Goal: Task Accomplishment & Management: Use online tool/utility

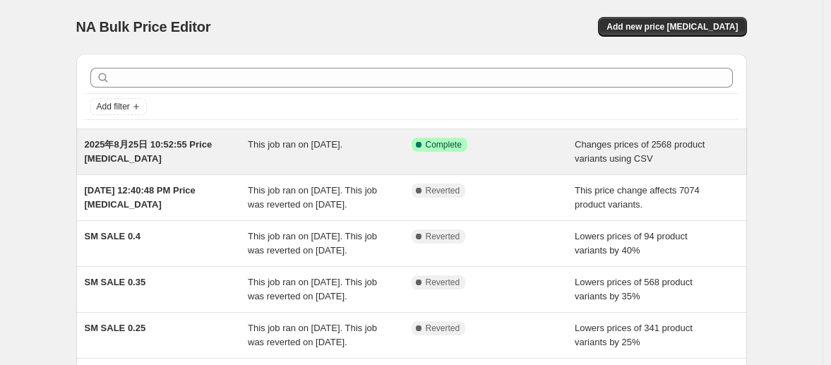
click at [528, 165] on div "Success Complete Complete" at bounding box center [494, 152] width 164 height 28
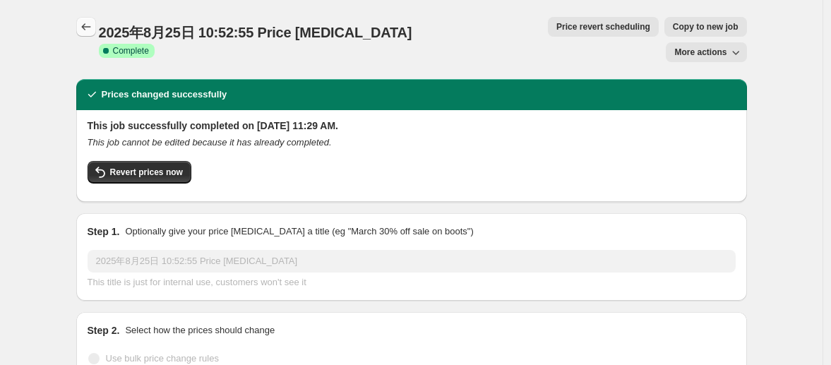
click at [90, 27] on icon "Price change jobs" at bounding box center [85, 26] width 9 height 7
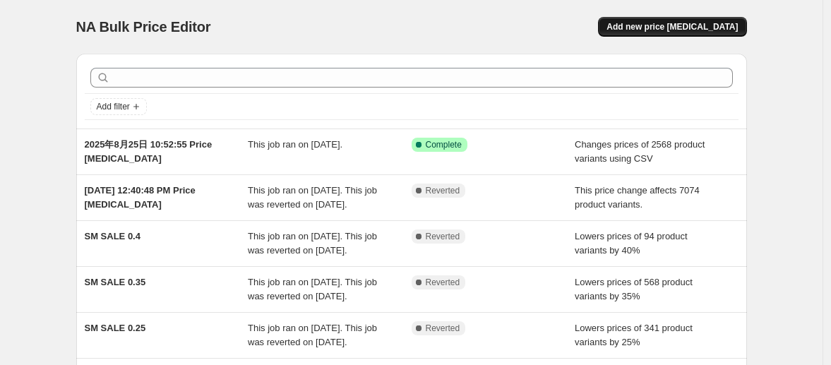
click at [661, 26] on span "Add new price [MEDICAL_DATA]" at bounding box center [671, 26] width 131 height 11
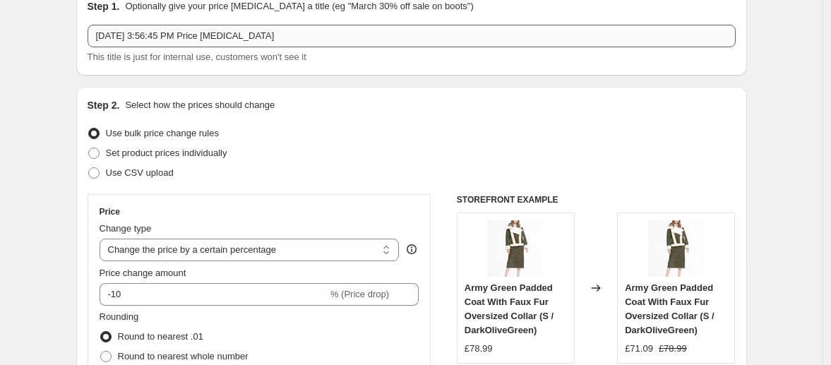
scroll to position [208, 0]
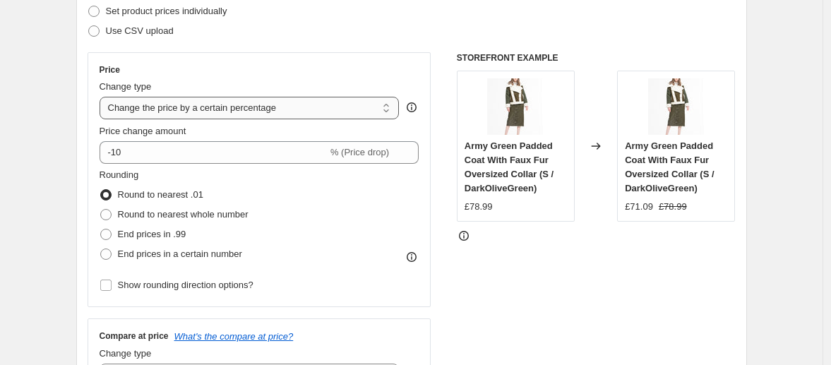
click at [148, 106] on select "Change the price to a certain amount Change the price by a certain amount Chang…" at bounding box center [250, 108] width 300 height 23
select select "ecap"
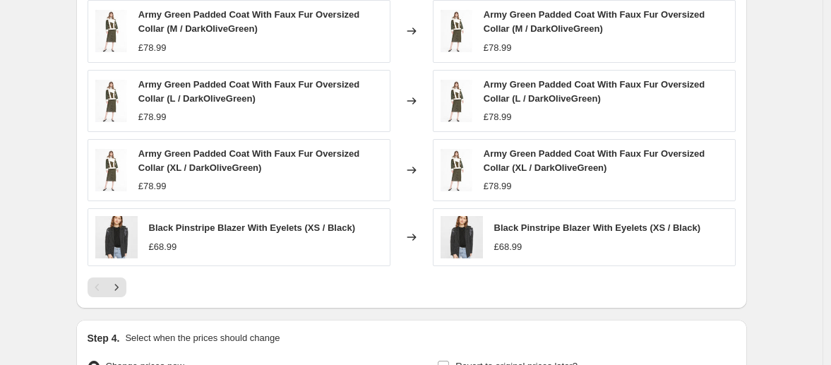
scroll to position [757, 0]
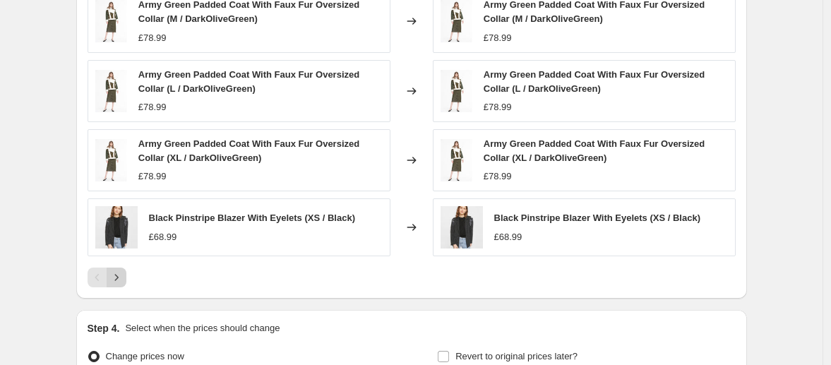
click at [124, 277] on icon "Next" at bounding box center [116, 277] width 14 height 14
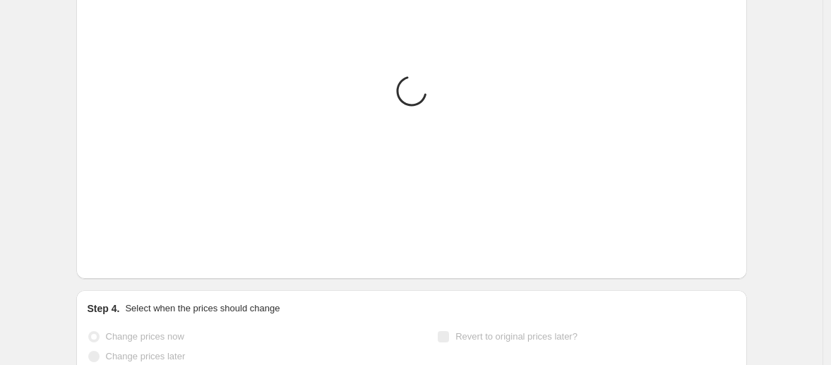
scroll to position [755, 0]
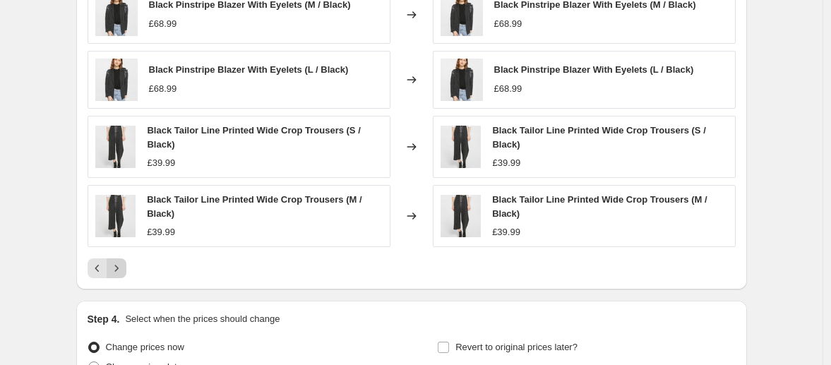
click at [119, 271] on icon "Next" at bounding box center [116, 268] width 14 height 14
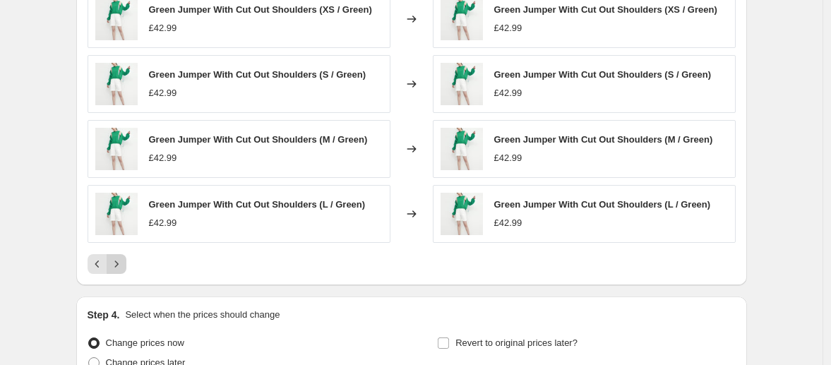
click at [119, 270] on icon "Next" at bounding box center [116, 264] width 14 height 14
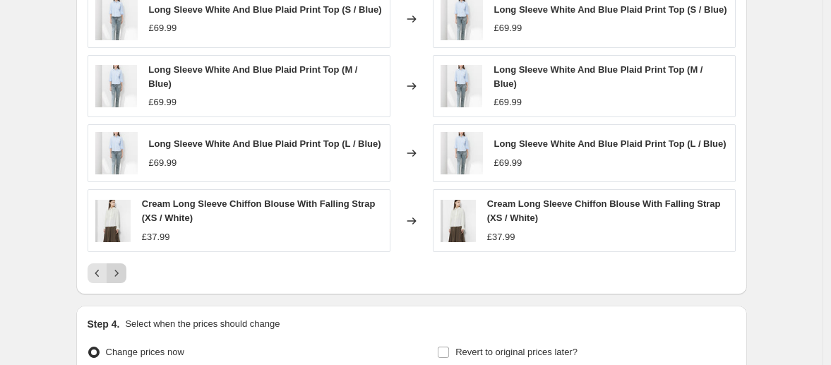
click at [119, 270] on div "Long Sleeve White And Blue Plaid Print Top (XS / Blue) £69.99 Changed to Long S…" at bounding box center [412, 102] width 648 height 362
click at [121, 265] on div "Long Sleeve White And Blue Plaid Print Top (XS / Blue) £69.99 Changed to Long S…" at bounding box center [412, 102] width 648 height 362
click at [123, 280] on icon "Next" at bounding box center [116, 273] width 14 height 14
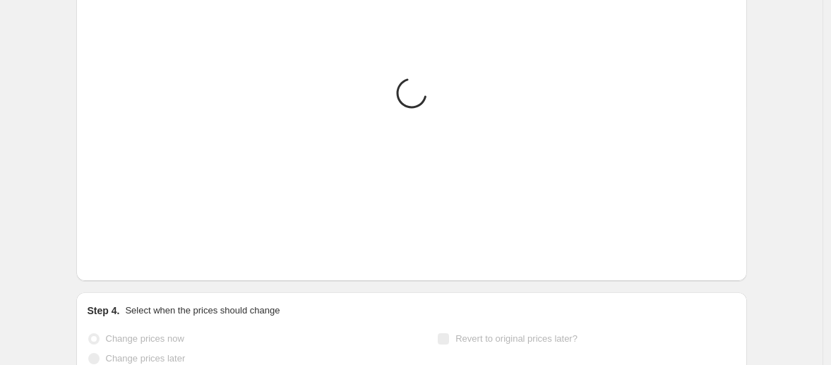
scroll to position [757, 0]
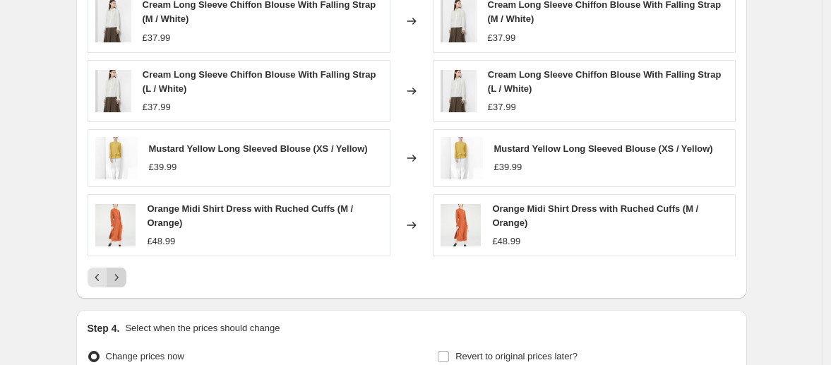
click at [123, 282] on icon "Next" at bounding box center [116, 277] width 14 height 14
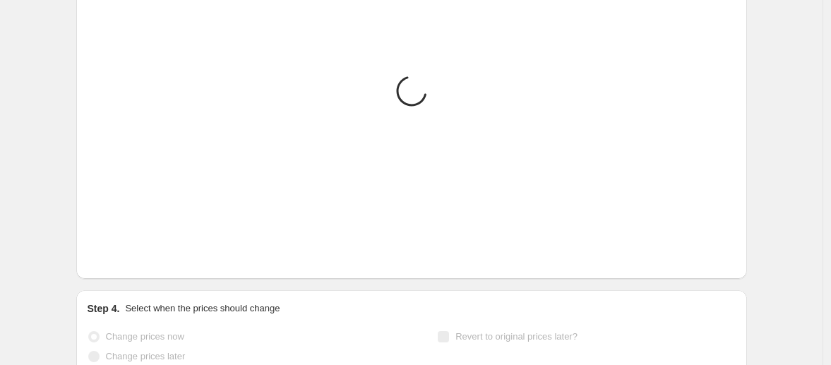
scroll to position [755, 0]
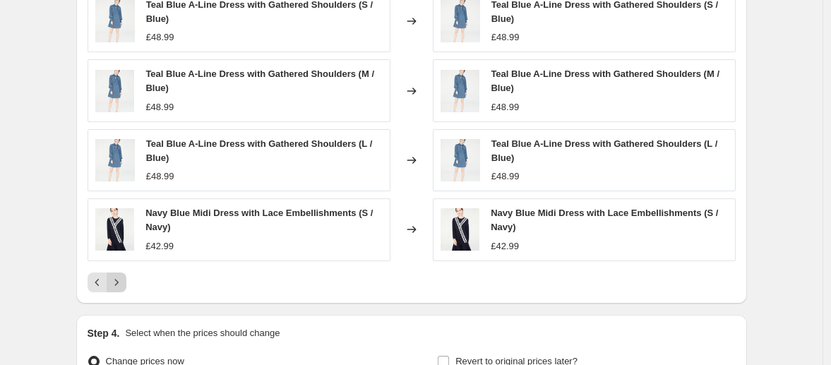
click at [123, 282] on icon "Next" at bounding box center [116, 282] width 14 height 14
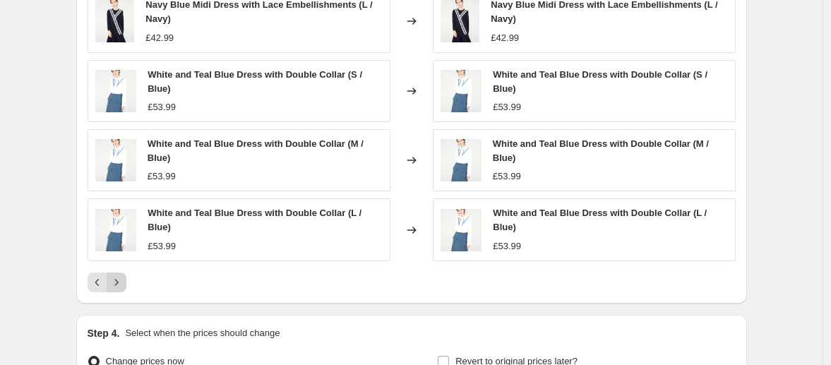
click at [123, 282] on icon "Next" at bounding box center [116, 282] width 14 height 14
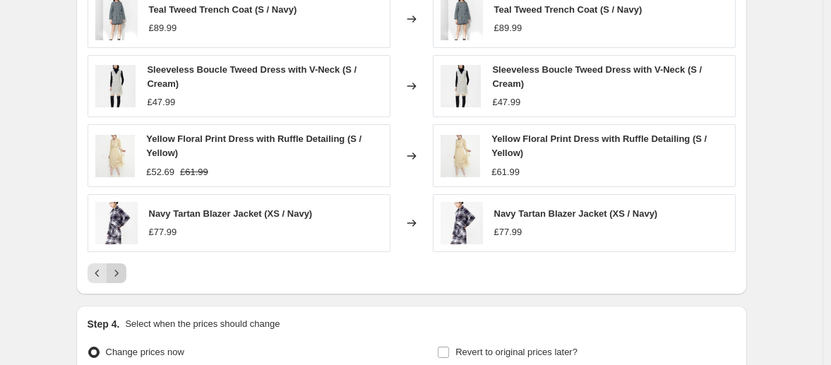
click at [124, 277] on icon "Next" at bounding box center [116, 273] width 14 height 14
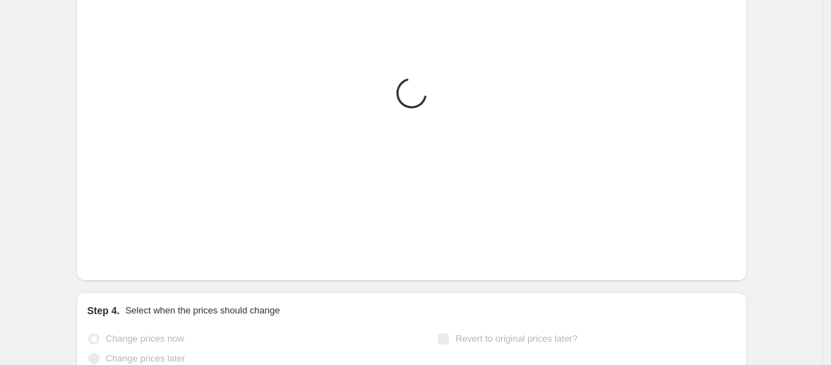
scroll to position [889, 0]
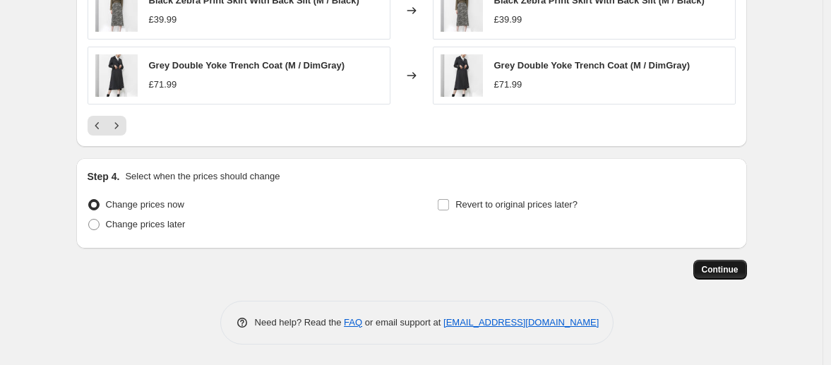
click at [738, 271] on span "Continue" at bounding box center [720, 269] width 37 height 11
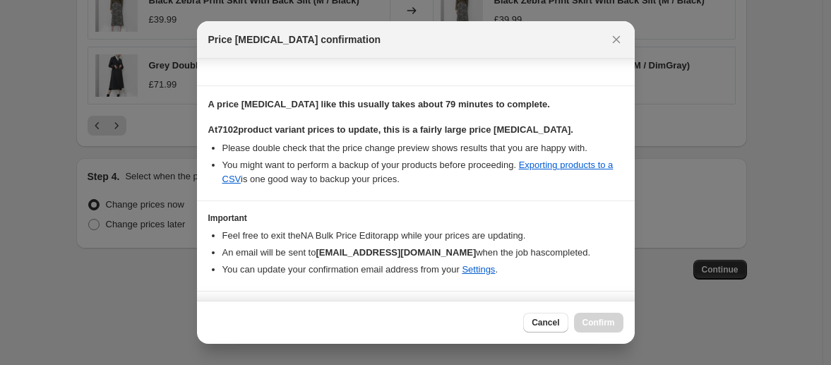
scroll to position [220, 0]
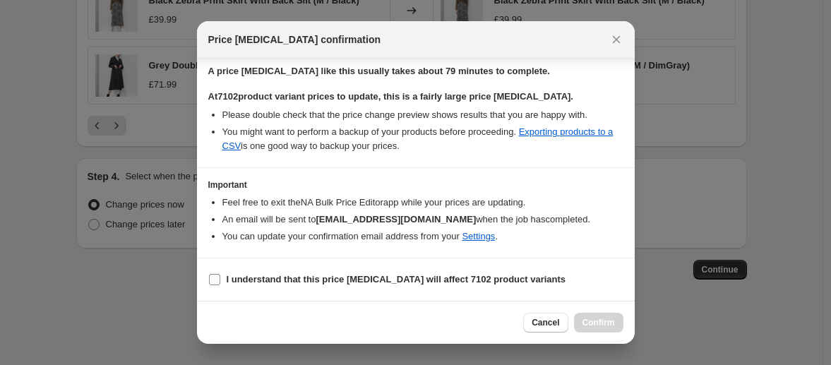
click at [214, 279] on input "I understand that this price [MEDICAL_DATA] will affect 7102 product variants" at bounding box center [214, 279] width 11 height 11
checkbox input "true"
click at [589, 320] on span "Confirm" at bounding box center [598, 322] width 32 height 11
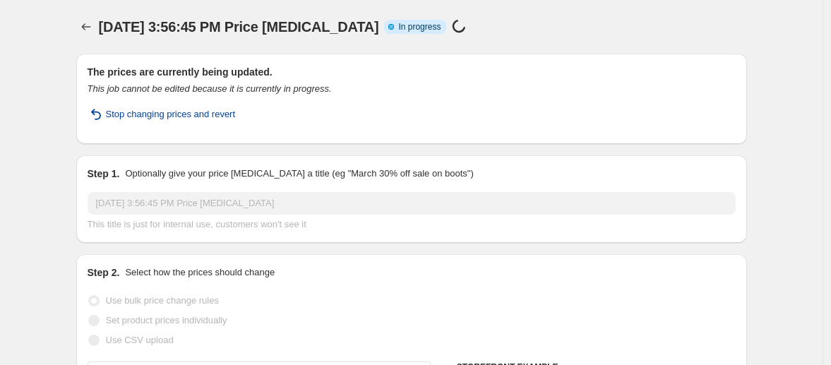
click at [147, 116] on span "Stop changing prices and revert" at bounding box center [171, 114] width 130 height 14
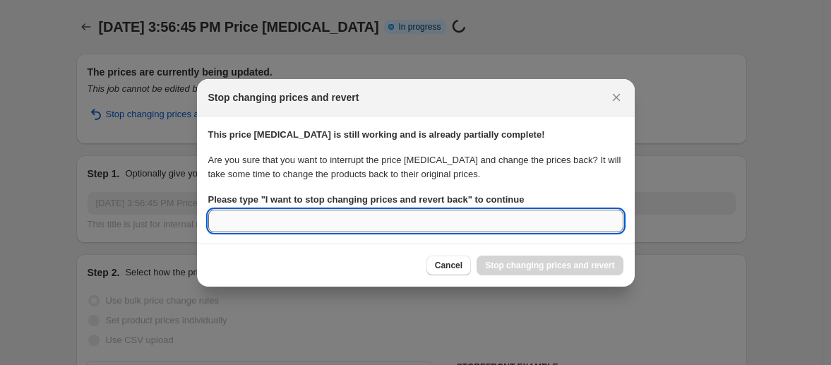
click at [366, 211] on input "Please type " I want to stop changing prices and revert back " to continue" at bounding box center [415, 221] width 415 height 23
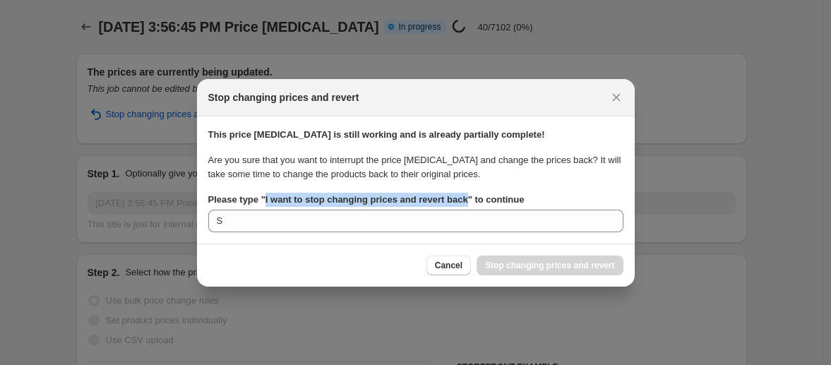
drag, startPoint x: 478, startPoint y: 200, endPoint x: 268, endPoint y: 200, distance: 210.3
click at [268, 200] on b "Please type " I want to stop changing prices and revert back " to continue" at bounding box center [366, 199] width 316 height 11
copy b "I want to stop changing prices and revert back"
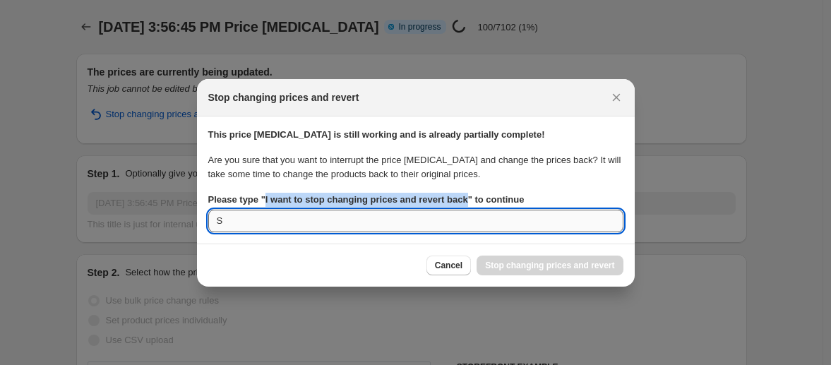
click at [226, 225] on input "S" at bounding box center [415, 221] width 415 height 23
drag, startPoint x: 227, startPoint y: 222, endPoint x: 212, endPoint y: 220, distance: 15.0
click at [212, 220] on input "S" at bounding box center [415, 221] width 415 height 23
paste input "I want to stop changing prices and revert back"
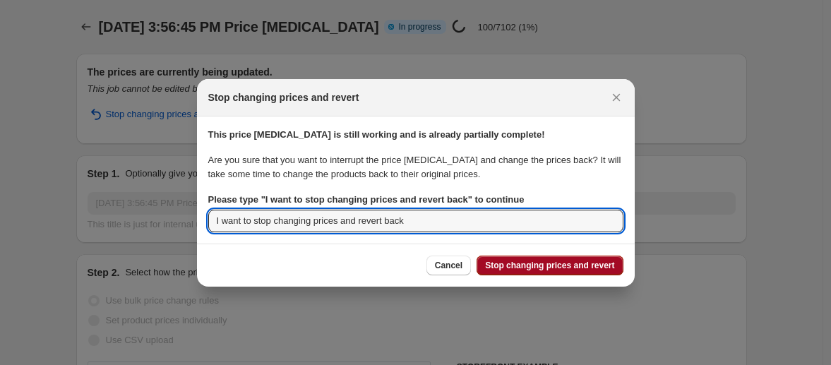
type input "I want to stop changing prices and revert back"
click at [523, 268] on span "Stop changing prices and revert" at bounding box center [549, 265] width 129 height 11
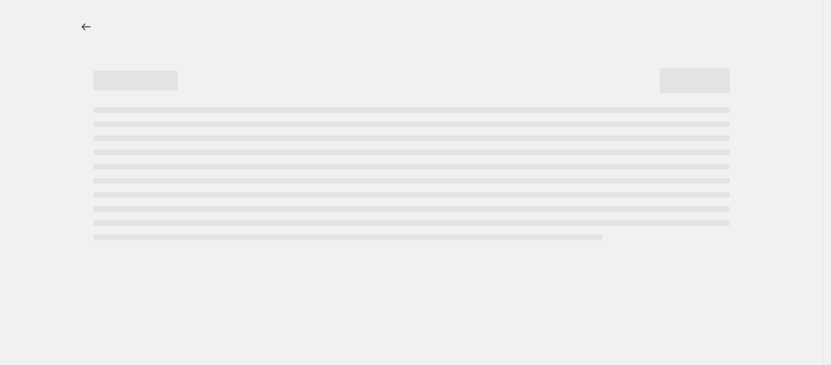
select select "ecap"
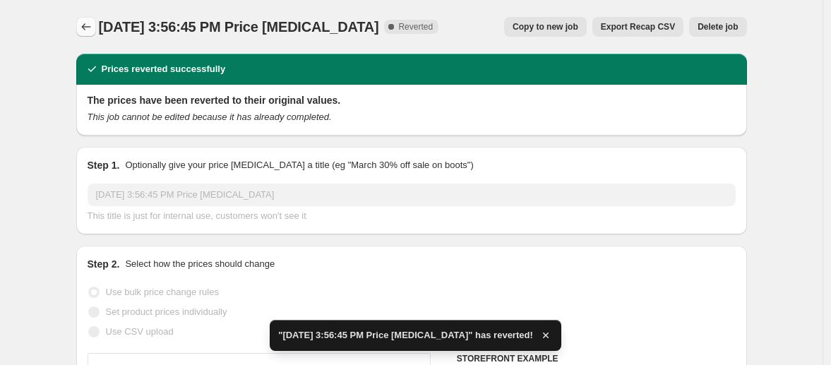
click at [92, 23] on icon "Price change jobs" at bounding box center [86, 27] width 14 height 14
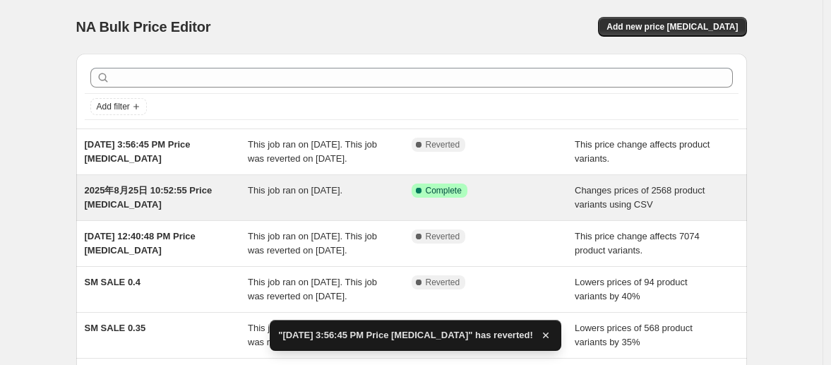
click at [234, 212] on div "2025年8月25日 10:52:55 Price [MEDICAL_DATA]" at bounding box center [167, 198] width 164 height 28
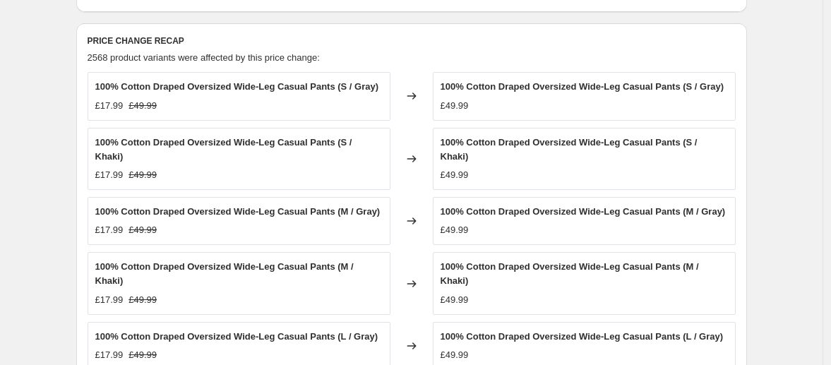
scroll to position [835, 0]
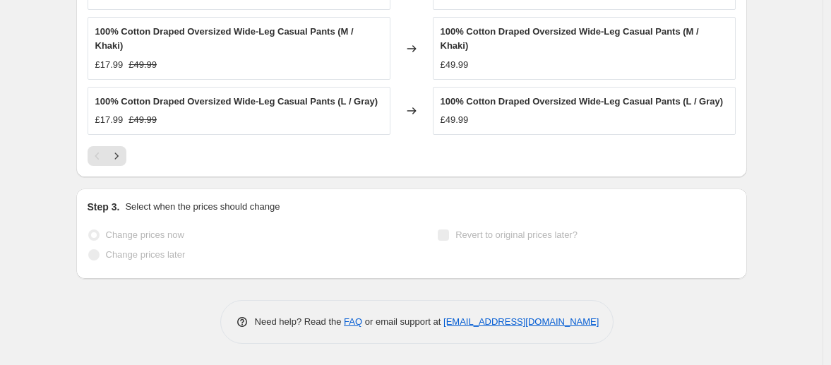
click at [521, 154] on div at bounding box center [412, 156] width 648 height 20
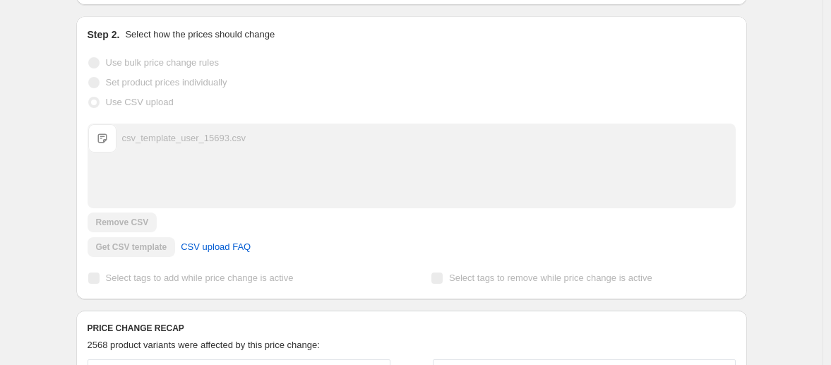
scroll to position [0, 0]
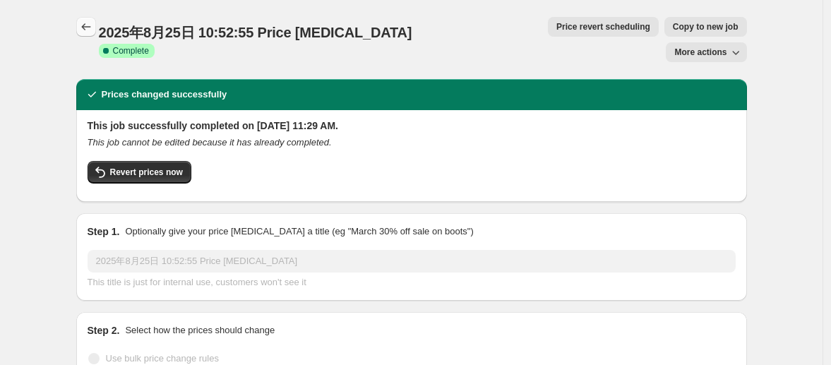
click at [91, 28] on icon "Price change jobs" at bounding box center [86, 27] width 14 height 14
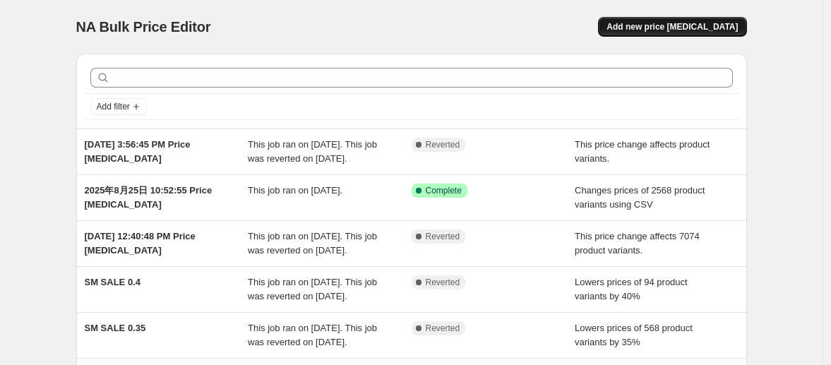
click at [673, 30] on span "Add new price [MEDICAL_DATA]" at bounding box center [671, 26] width 131 height 11
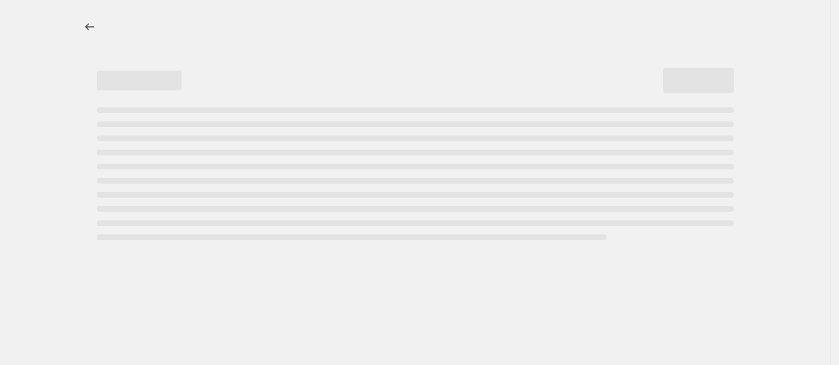
select select "percentage"
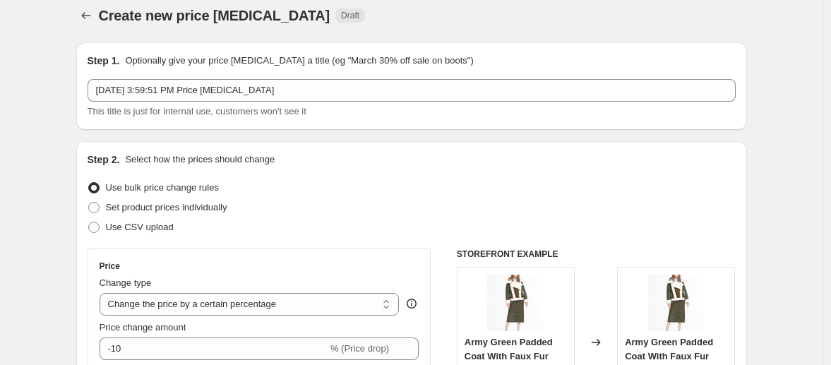
scroll to position [16, 0]
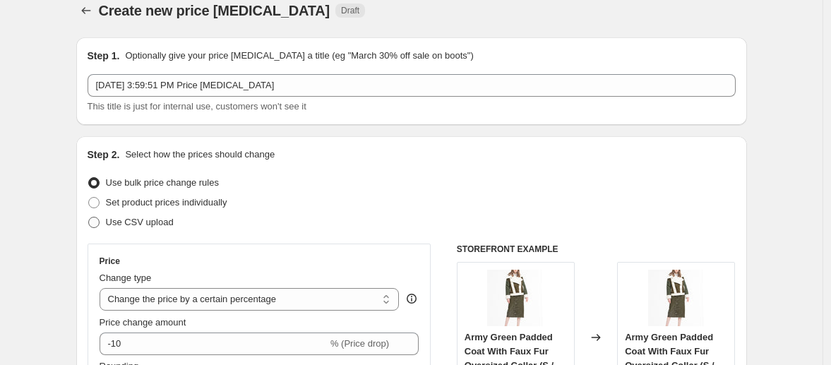
click at [115, 215] on span "Use CSV upload" at bounding box center [140, 222] width 68 height 14
click at [89, 217] on input "Use CSV upload" at bounding box center [88, 217] width 1 height 1
radio input "true"
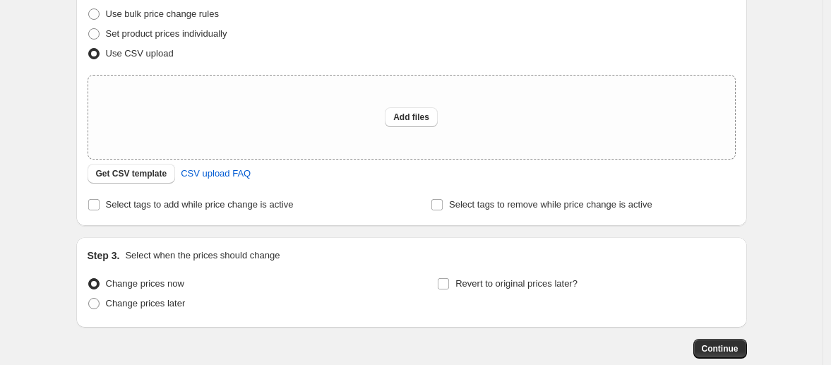
scroll to position [208, 0]
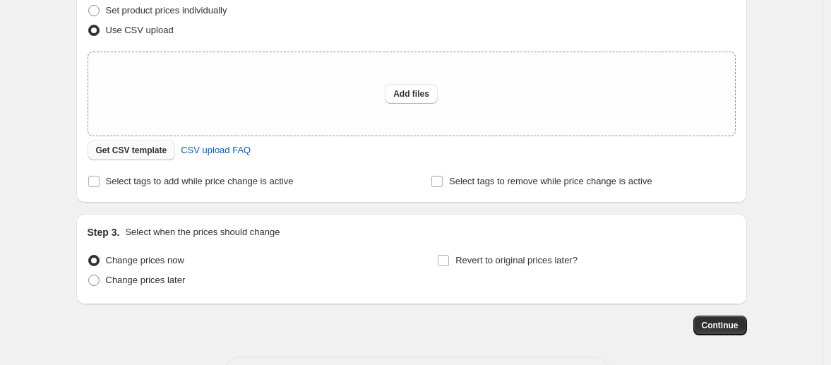
click at [156, 150] on span "Get CSV template" at bounding box center [131, 150] width 71 height 11
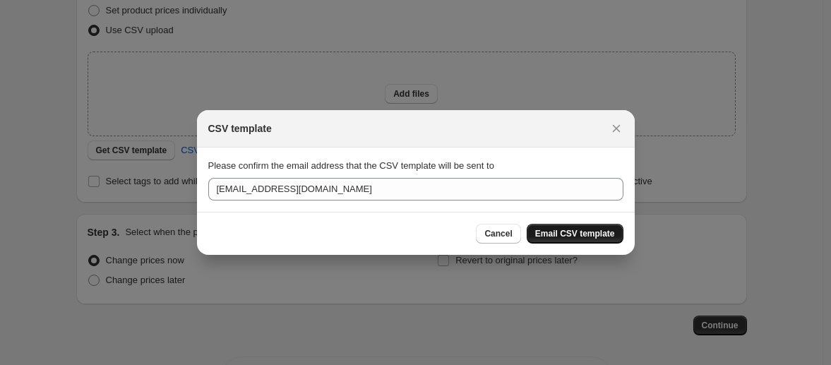
click at [552, 233] on span "Email CSV template" at bounding box center [575, 233] width 80 height 11
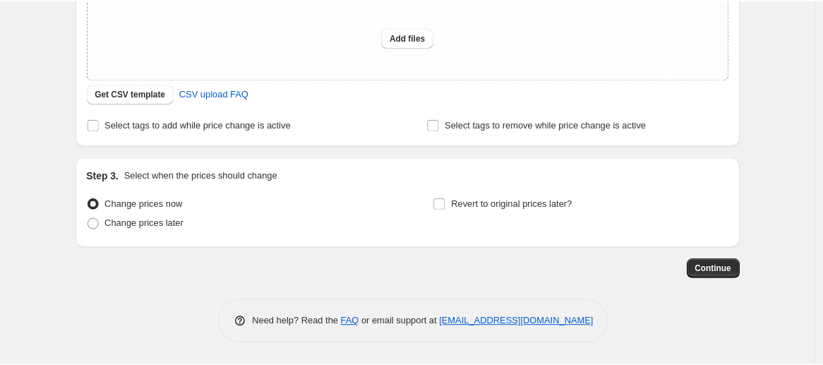
scroll to position [0, 0]
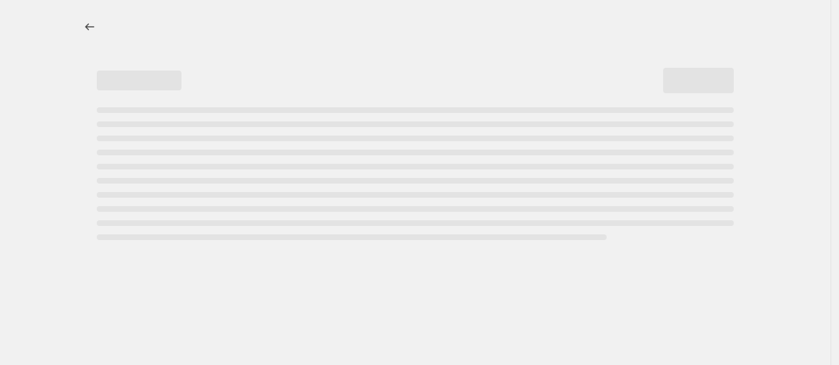
select select "ecap"
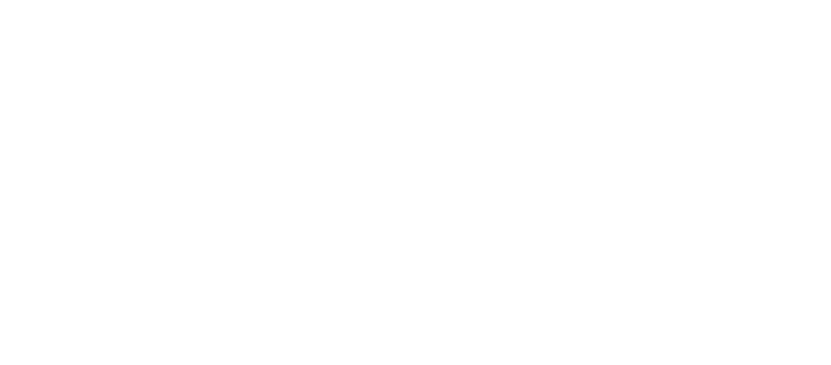
select select "ecap"
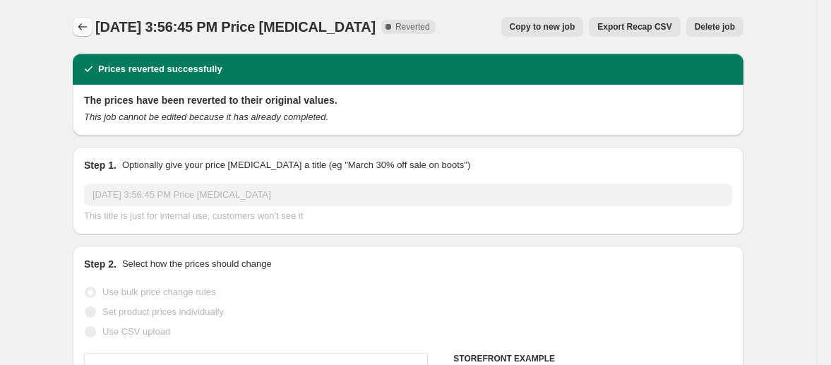
click at [84, 27] on icon "Price change jobs" at bounding box center [82, 26] width 9 height 7
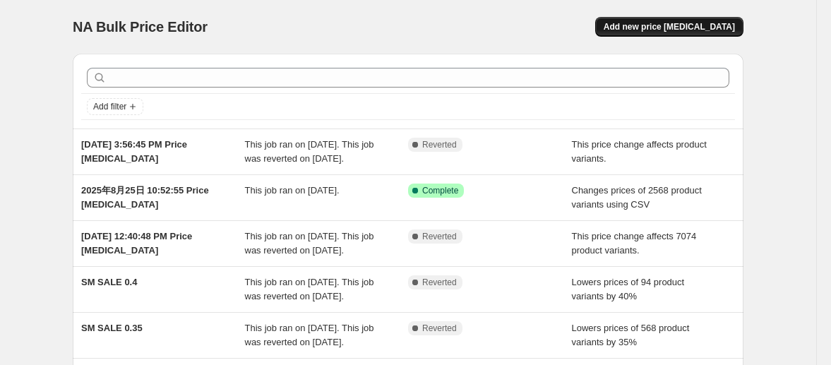
click at [662, 28] on span "Add new price [MEDICAL_DATA]" at bounding box center [668, 26] width 131 height 11
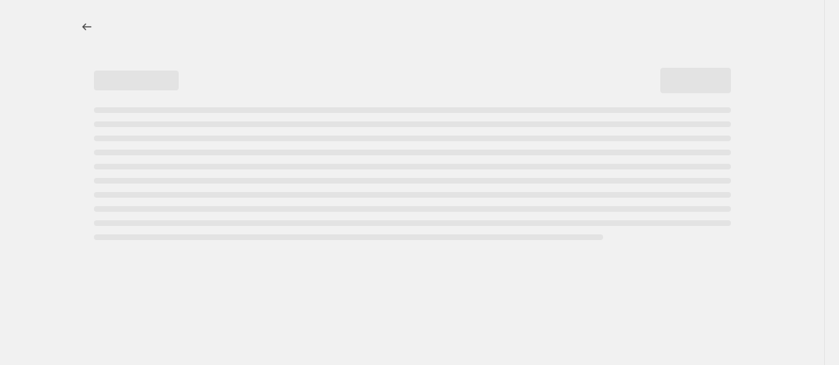
select select "percentage"
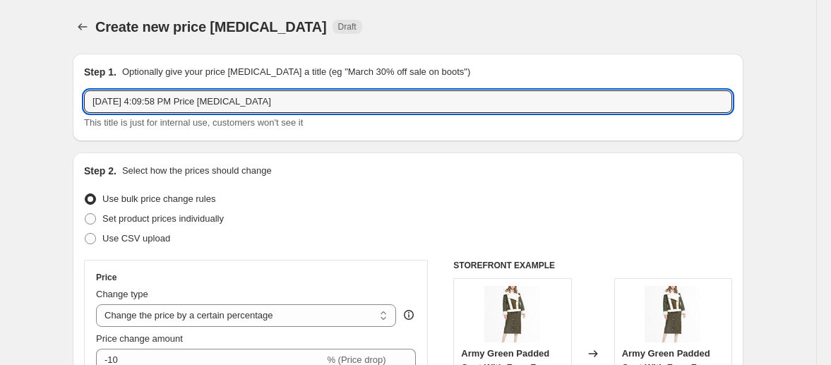
drag, startPoint x: 298, startPoint y: 109, endPoint x: 42, endPoint y: 102, distance: 255.6
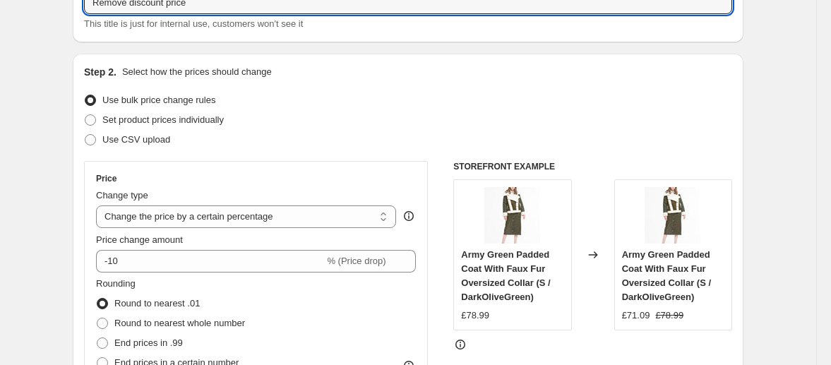
scroll to position [164, 0]
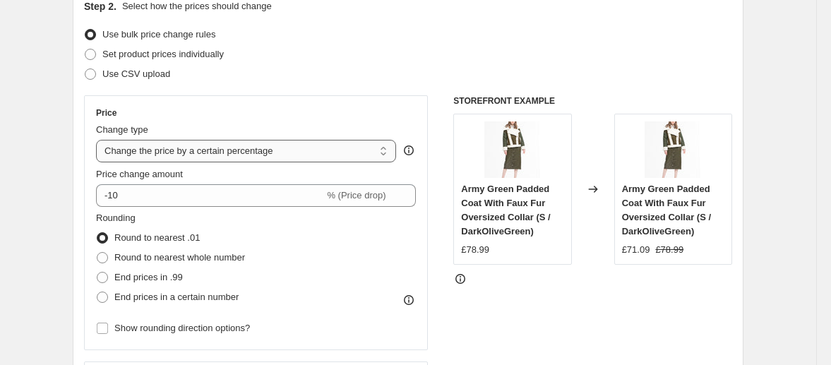
type input "Remove discount price"
click at [200, 155] on select "Change the price to a certain amount Change the price by a certain amount Chang…" at bounding box center [246, 151] width 300 height 23
select select "ecap"
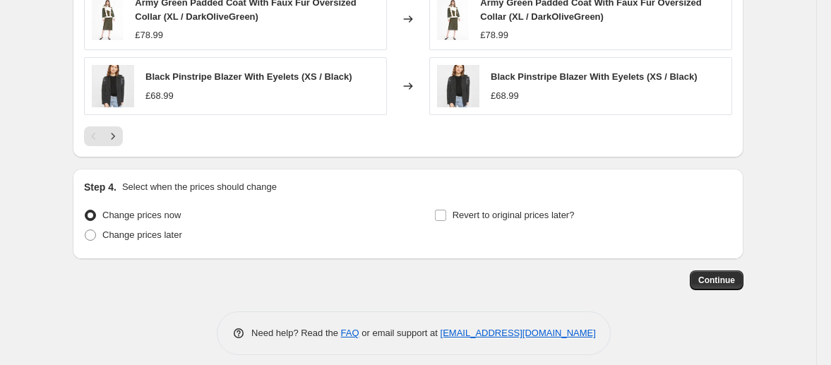
scroll to position [909, 0]
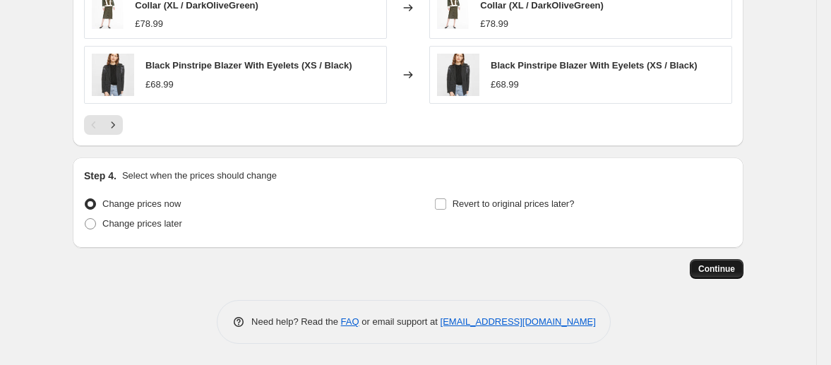
click at [716, 268] on span "Continue" at bounding box center [716, 268] width 37 height 11
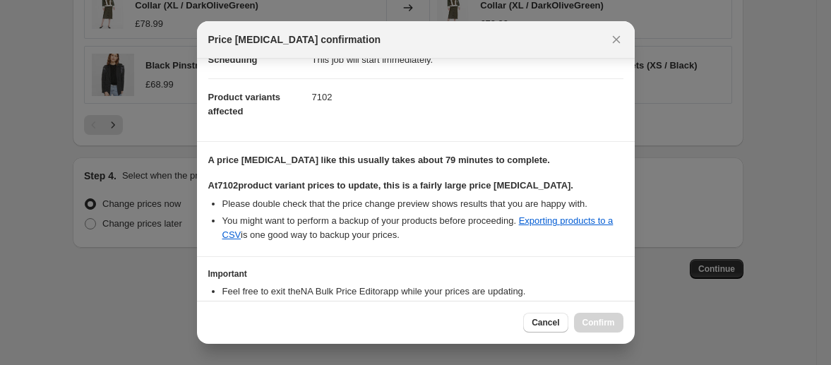
scroll to position [220, 0]
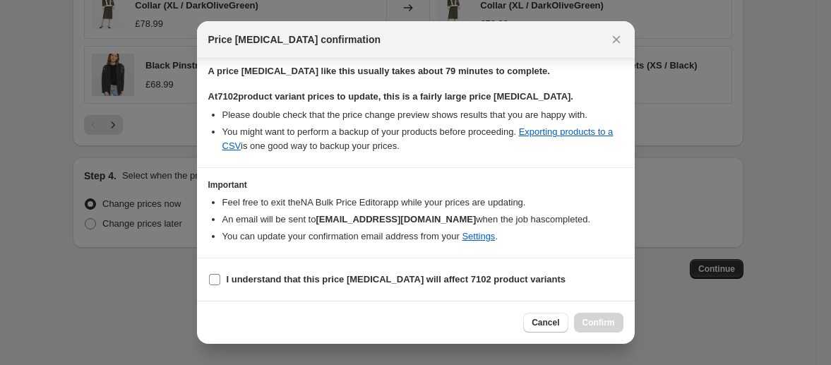
click at [212, 278] on input "I understand that this price [MEDICAL_DATA] will affect 7102 product variants" at bounding box center [214, 279] width 11 height 11
checkbox input "true"
click at [591, 324] on span "Confirm" at bounding box center [598, 322] width 32 height 11
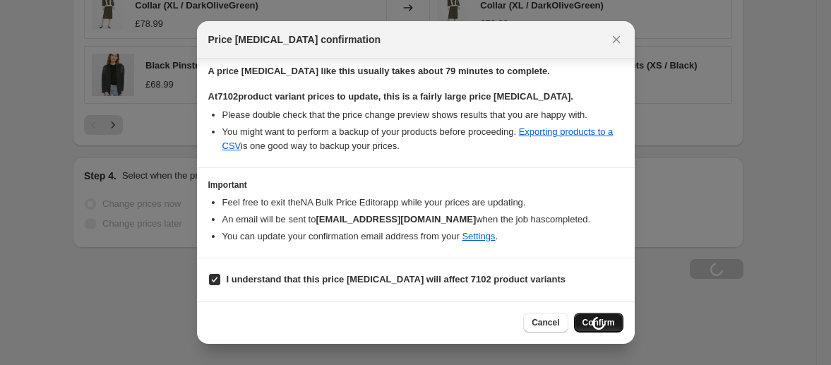
type input "Remove discount price"
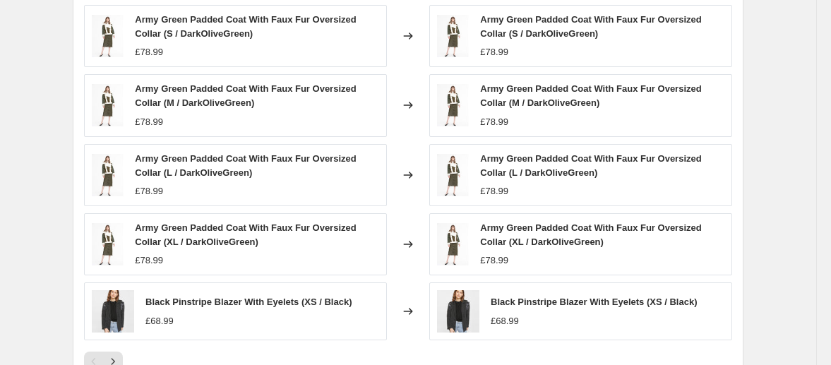
scroll to position [980, 0]
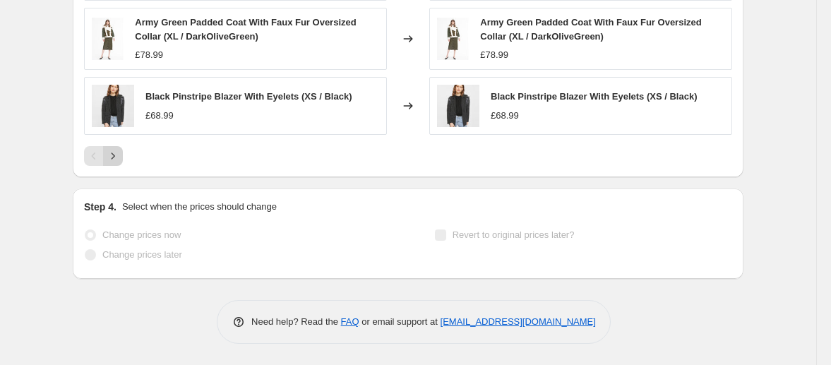
click at [118, 153] on icon "Next" at bounding box center [113, 156] width 14 height 14
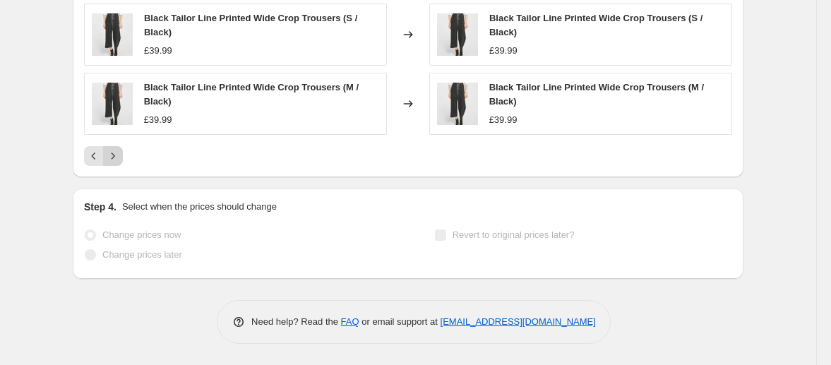
click at [118, 158] on icon "Next" at bounding box center [113, 156] width 14 height 14
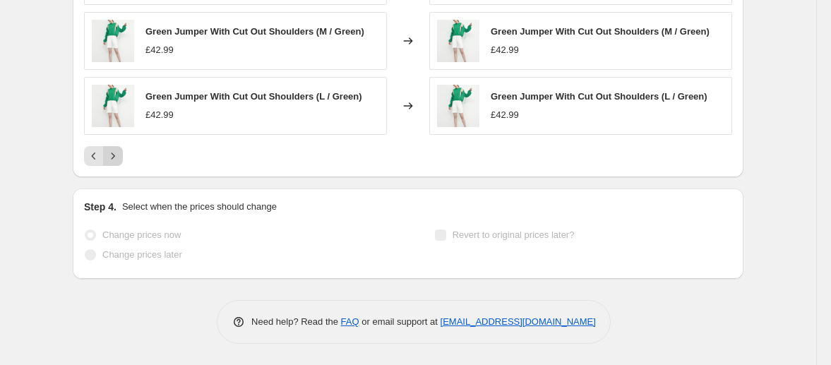
click at [118, 158] on icon "Next" at bounding box center [113, 156] width 14 height 14
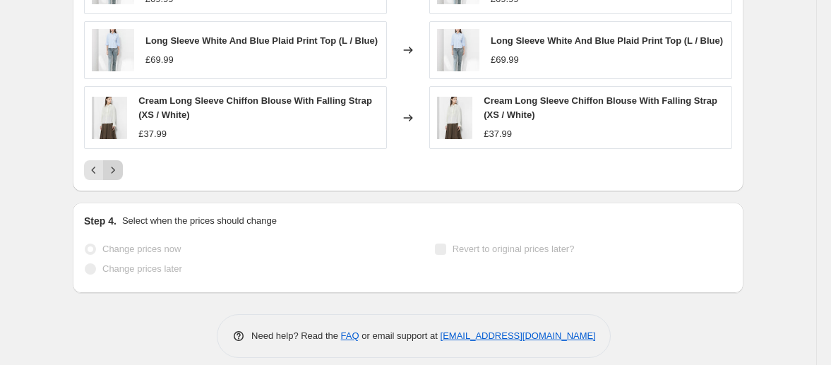
scroll to position [964, 0]
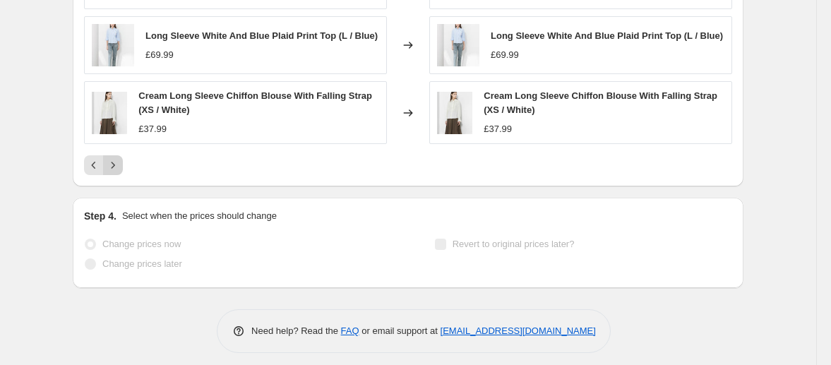
click at [116, 172] on icon "Next" at bounding box center [113, 165] width 14 height 14
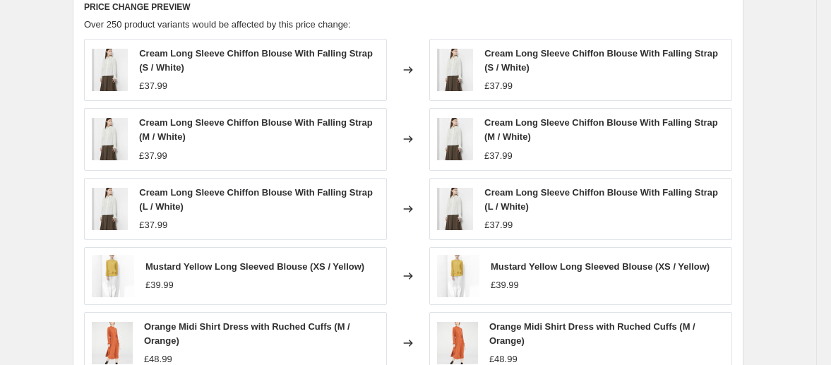
scroll to position [918, 0]
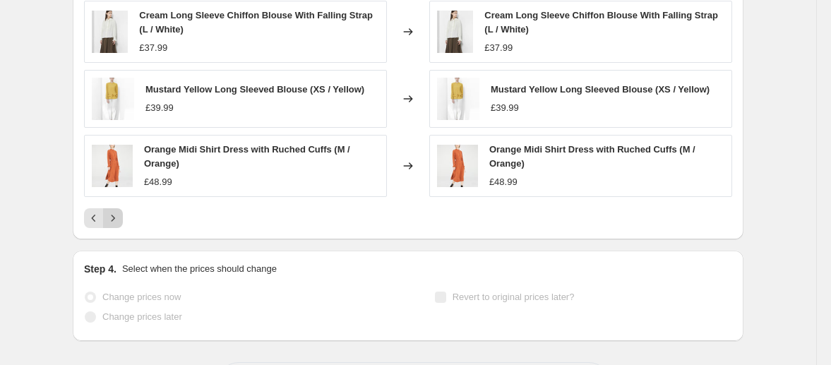
click at [119, 218] on icon "Next" at bounding box center [113, 218] width 14 height 14
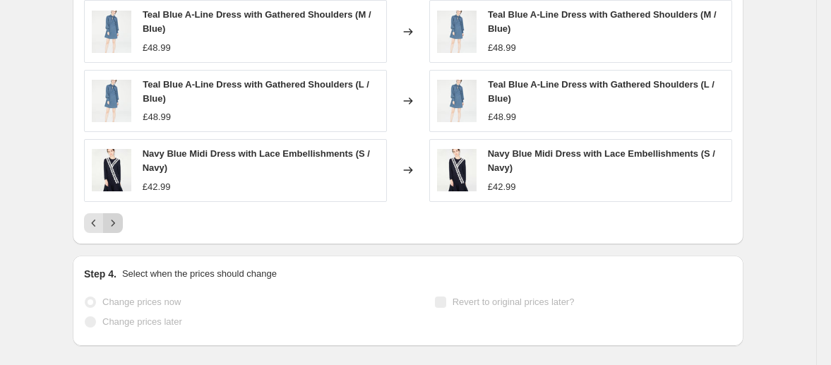
click at [119, 218] on icon "Next" at bounding box center [113, 223] width 14 height 14
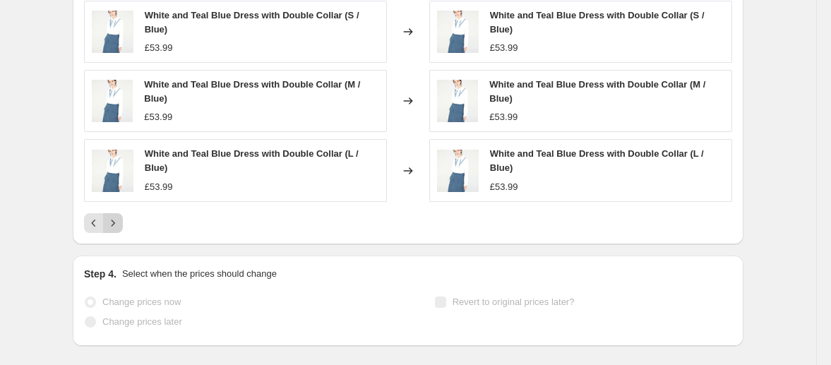
click at [119, 218] on icon "Next" at bounding box center [113, 223] width 14 height 14
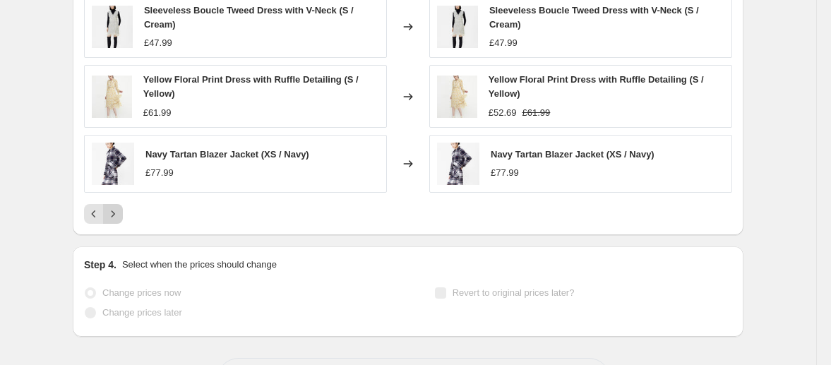
click at [120, 215] on icon "Next" at bounding box center [113, 214] width 14 height 14
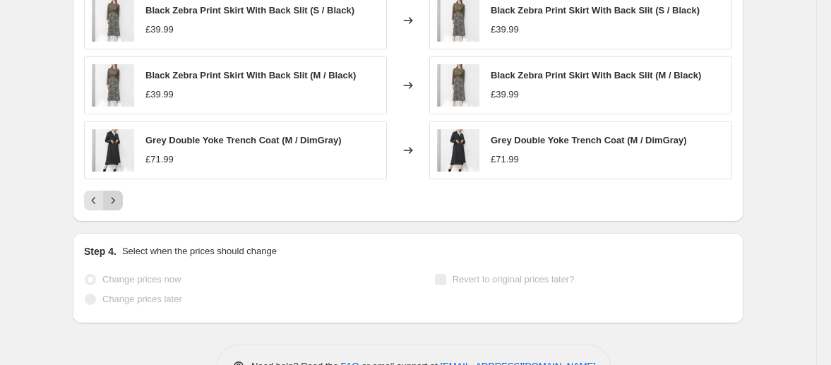
click at [121, 215] on div "PRICE CHANGE PREVIEW Over 250 product variants would be affected by this price …" at bounding box center [408, 16] width 671 height 409
click at [119, 208] on icon "Next" at bounding box center [113, 200] width 14 height 14
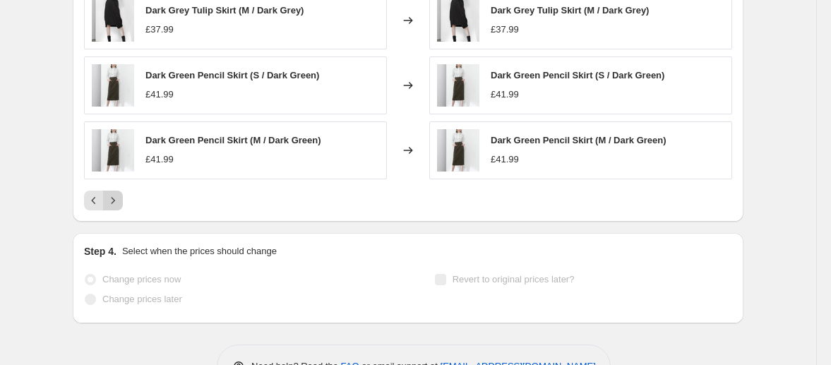
click at [119, 210] on div "PRICE CHANGE PREVIEW Over 250 product variants would be affected by this price …" at bounding box center [408, 16] width 671 height 409
click at [120, 203] on icon "Next" at bounding box center [113, 200] width 14 height 14
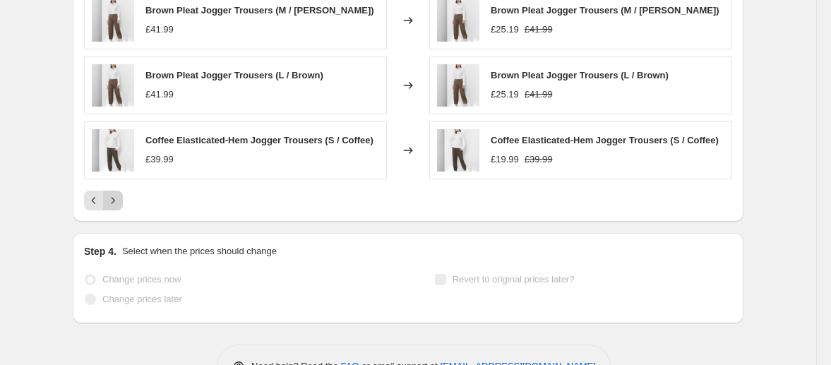
click at [120, 203] on icon "Next" at bounding box center [113, 200] width 14 height 14
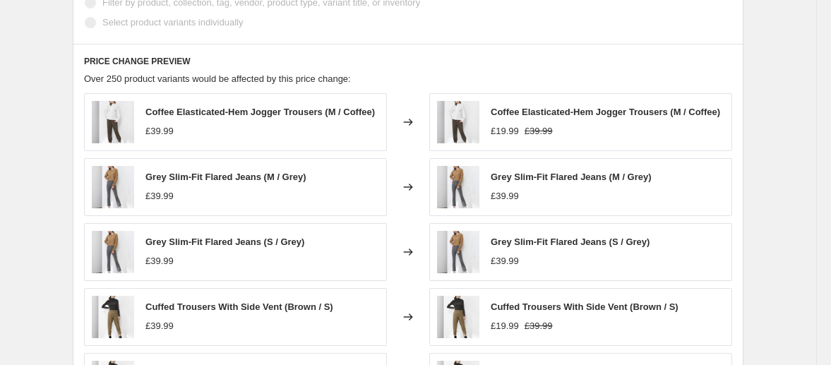
scroll to position [703, 0]
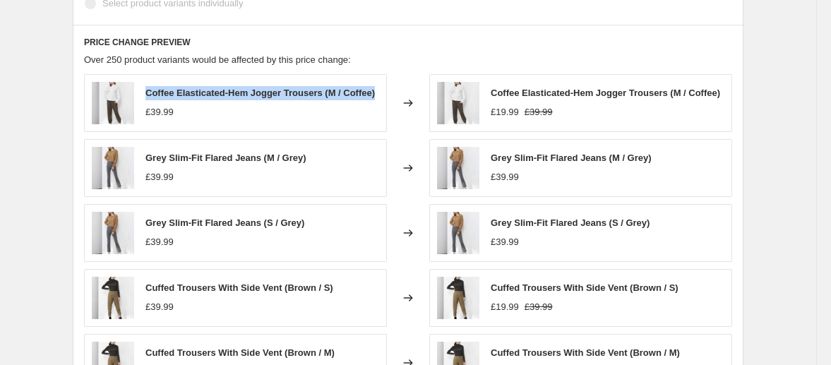
drag, startPoint x: 189, startPoint y: 101, endPoint x: 146, endPoint y: 88, distance: 45.1
click at [146, 88] on div "Coffee Elasticated-Hem Jogger Trousers (M / Coffee) £39.99" at bounding box center [235, 103] width 303 height 58
copy span "Coffee Elasticated-Hem Jogger Trousers (M / Coffee)"
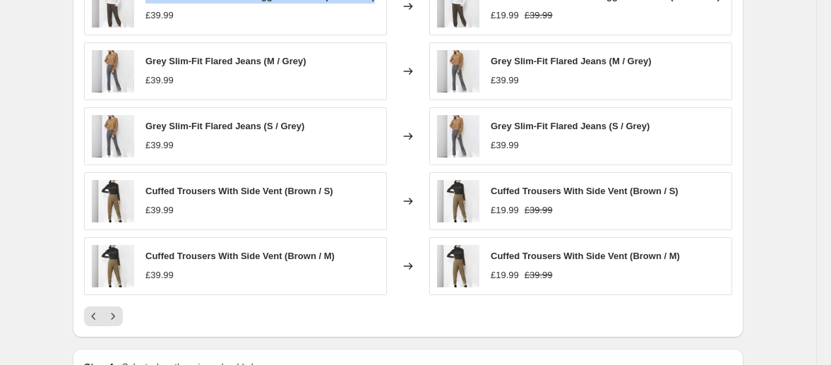
scroll to position [711, 0]
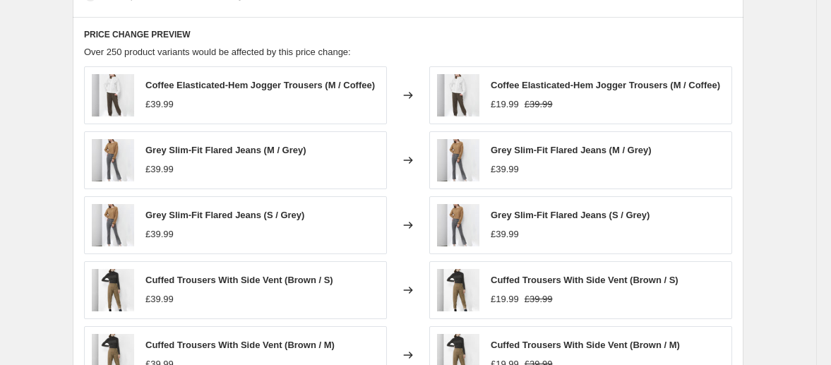
click at [204, 92] on div "Coffee Elasticated-Hem Jogger Trousers (M / Coffee)" at bounding box center [259, 85] width 229 height 14
drag, startPoint x: 334, startPoint y: 80, endPoint x: 152, endPoint y: 79, distance: 181.4
click at [151, 80] on span "Coffee Elasticated-Hem Jogger Trousers (M / Coffee)" at bounding box center [259, 85] width 229 height 11
copy span "Coffee Elasticated-Hem Jogger Trousers"
